Goal: Find contact information: Find contact information

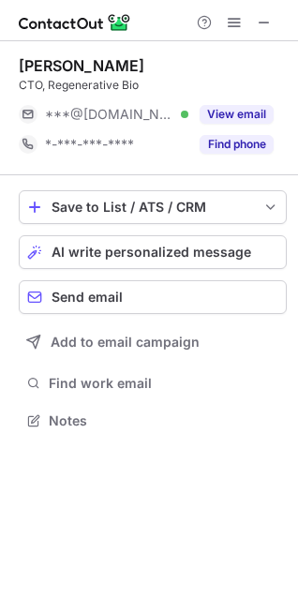
scroll to position [406, 298]
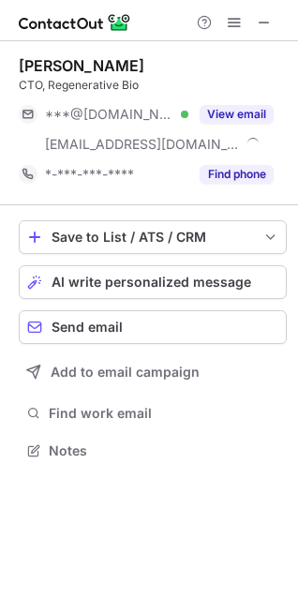
scroll to position [436, 298]
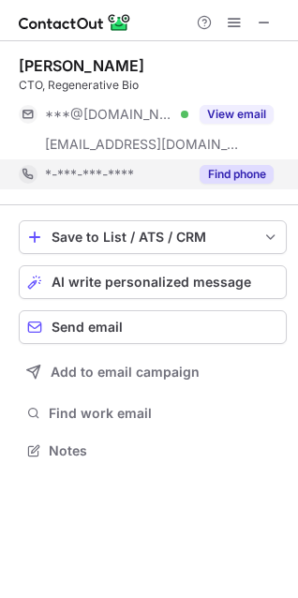
click at [234, 172] on button "Find phone" at bounding box center [236, 174] width 74 height 19
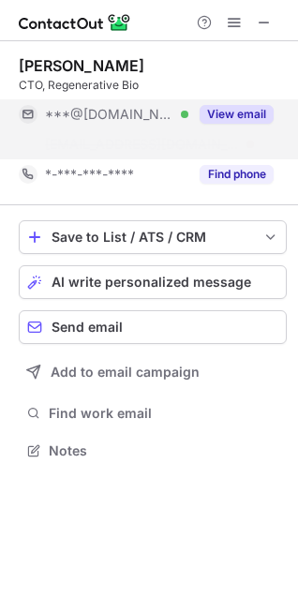
scroll to position [406, 298]
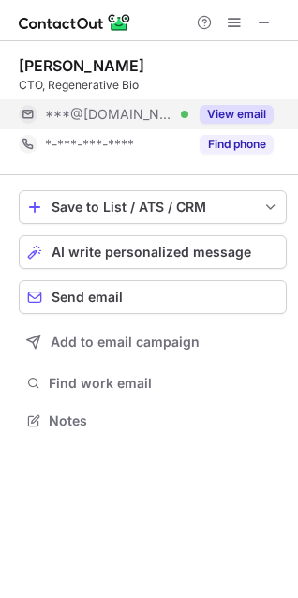
click at [241, 114] on button "View email" at bounding box center [236, 114] width 74 height 19
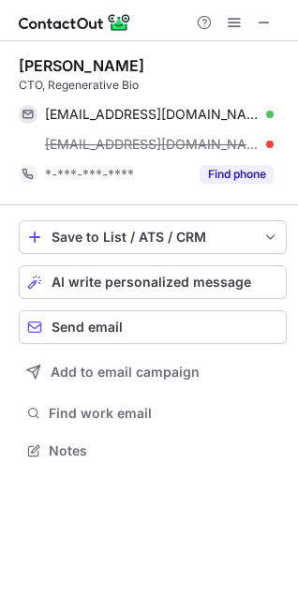
scroll to position [436, 298]
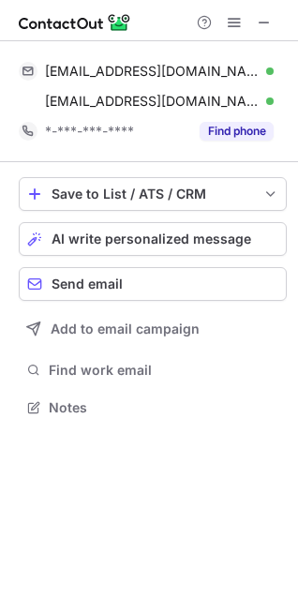
scroll to position [394, 298]
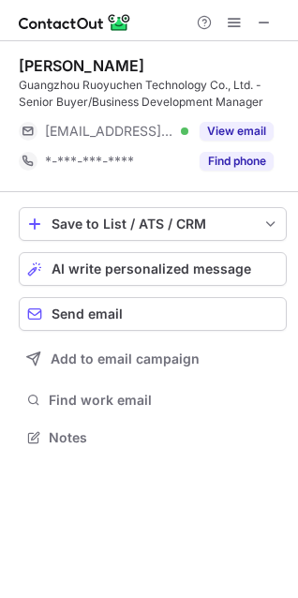
scroll to position [424, 298]
